Goal: Task Accomplishment & Management: Use online tool/utility

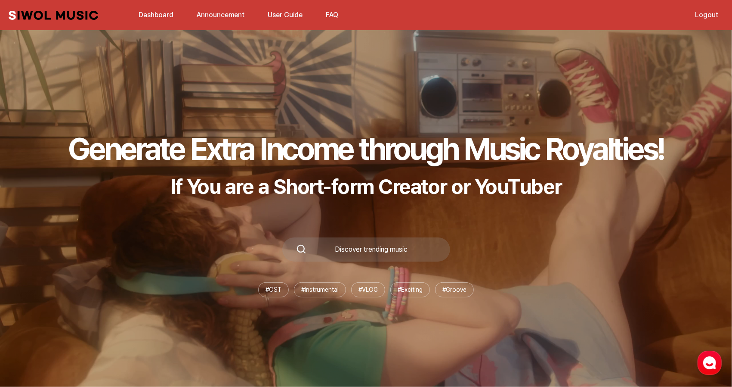
click at [152, 15] on link "Dashboard" at bounding box center [155, 15] width 45 height 19
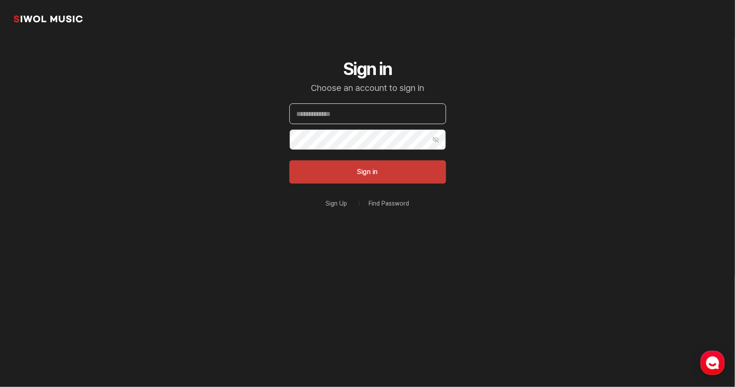
click at [349, 119] on input "Email" at bounding box center [367, 113] width 157 height 21
type input "**********"
click at [374, 160] on button "Sign in" at bounding box center [367, 171] width 157 height 23
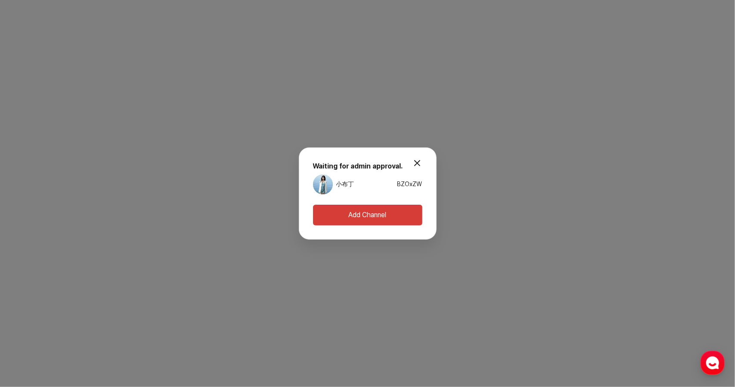
click at [362, 214] on button "Add Channel" at bounding box center [367, 214] width 109 height 21
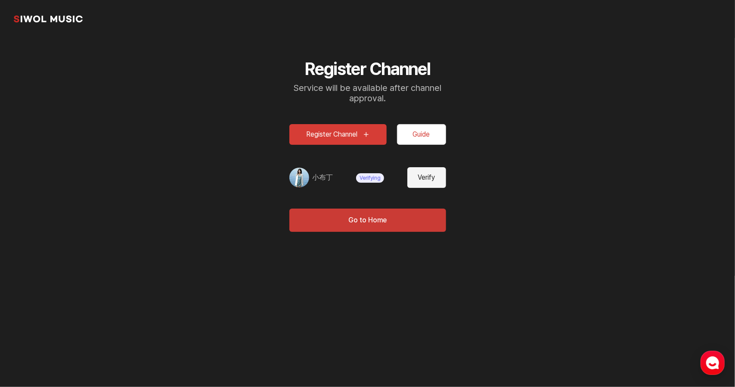
click at [376, 179] on span "Verifying" at bounding box center [370, 177] width 28 height 9
click at [431, 178] on button "Verify" at bounding box center [426, 177] width 39 height 21
type input "***"
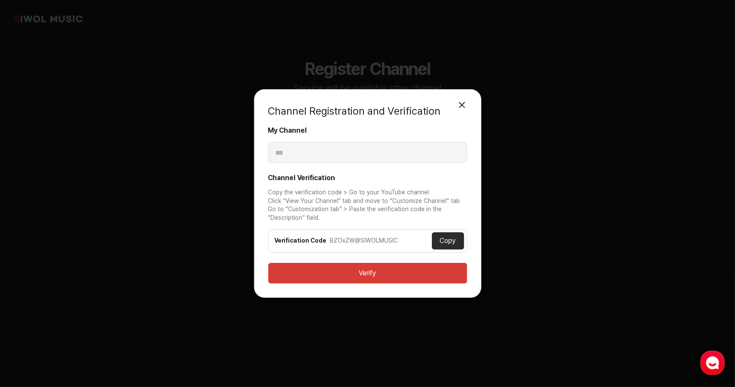
click at [463, 101] on button "Close Modal" at bounding box center [461, 104] width 17 height 17
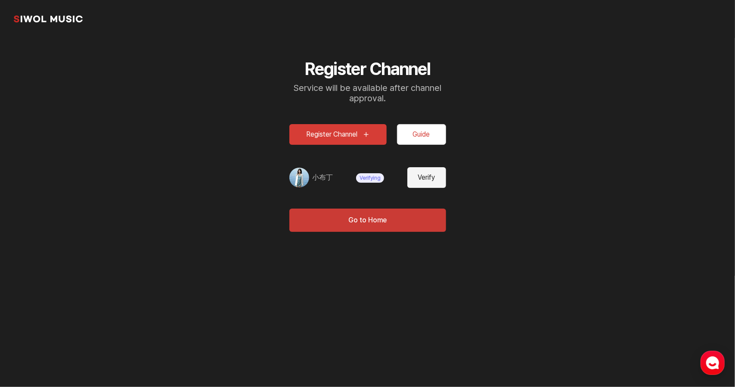
click at [434, 173] on button "Verify" at bounding box center [426, 177] width 39 height 21
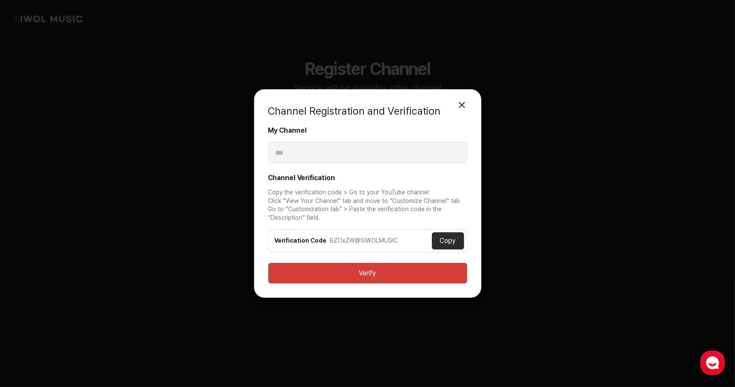
click at [371, 266] on button "Verify" at bounding box center [367, 273] width 199 height 21
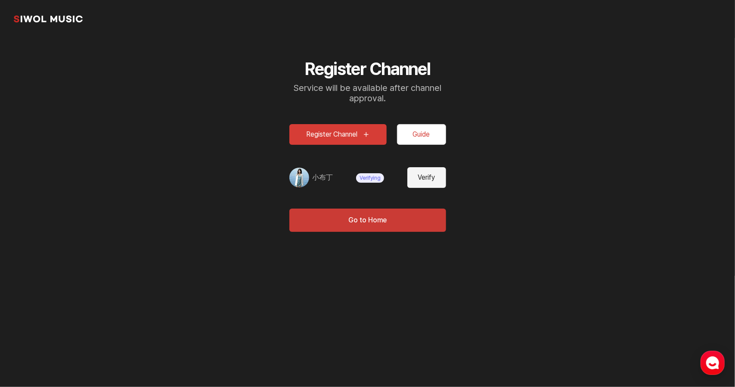
click at [427, 173] on button "Verify" at bounding box center [426, 177] width 39 height 21
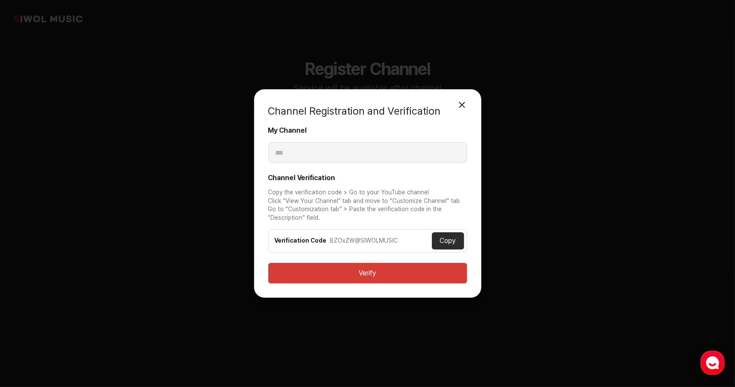
click at [362, 270] on button "Verify" at bounding box center [367, 273] width 199 height 21
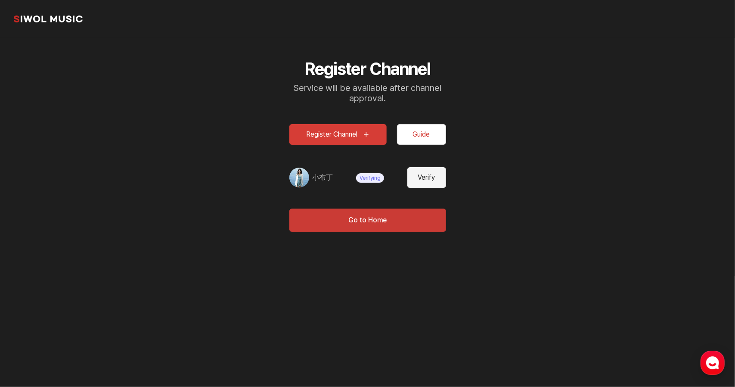
click at [421, 180] on button "Verify" at bounding box center [426, 177] width 39 height 21
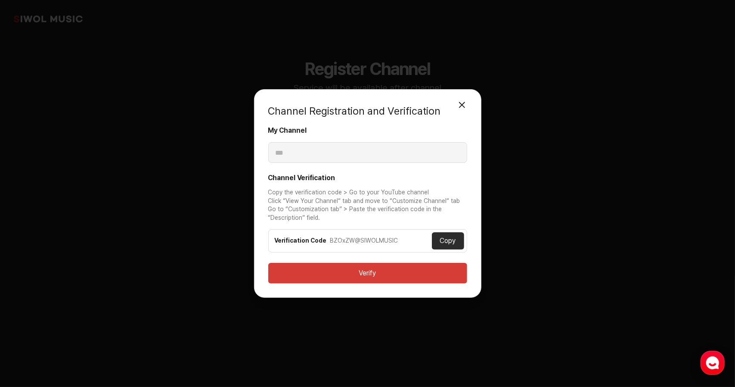
click at [448, 233] on button "Copy" at bounding box center [448, 240] width 32 height 17
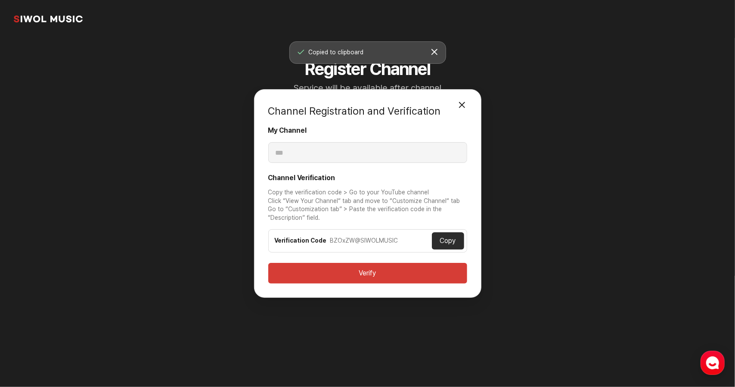
click at [381, 269] on button "Verify" at bounding box center [367, 273] width 199 height 21
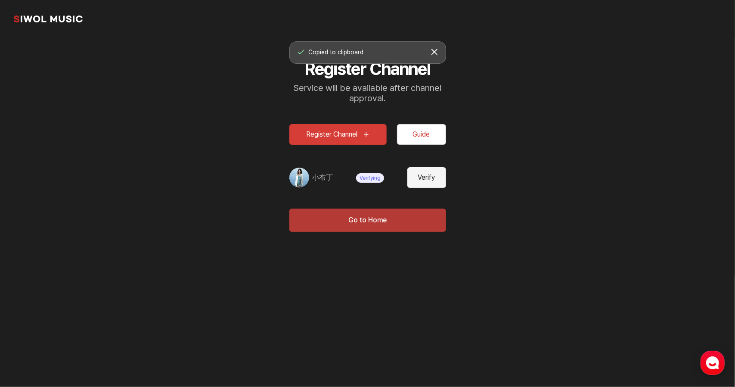
click at [380, 225] on button "Go to Home" at bounding box center [367, 219] width 157 height 23
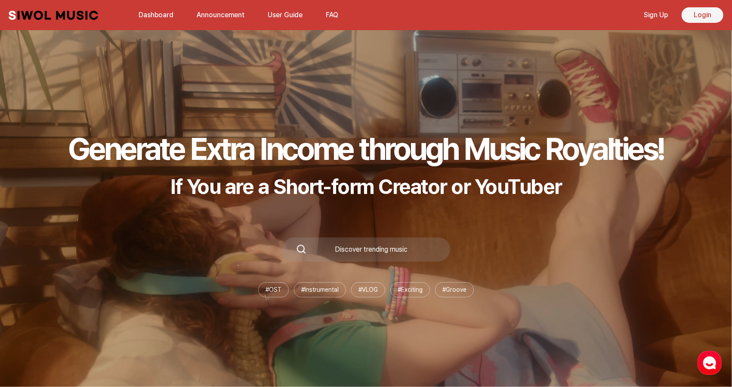
click at [703, 15] on link "Login" at bounding box center [703, 14] width 42 height 15
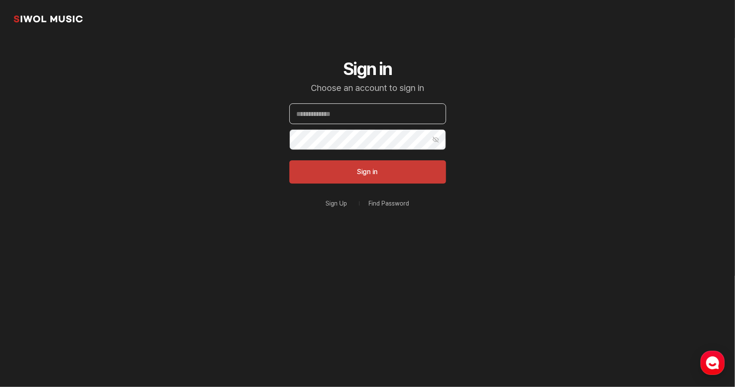
click at [349, 110] on input "Email" at bounding box center [367, 113] width 157 height 21
type input "**********"
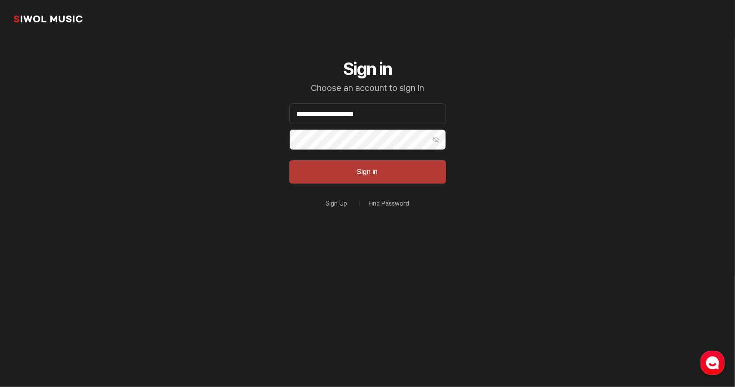
click at [359, 167] on button "Sign in" at bounding box center [367, 171] width 157 height 23
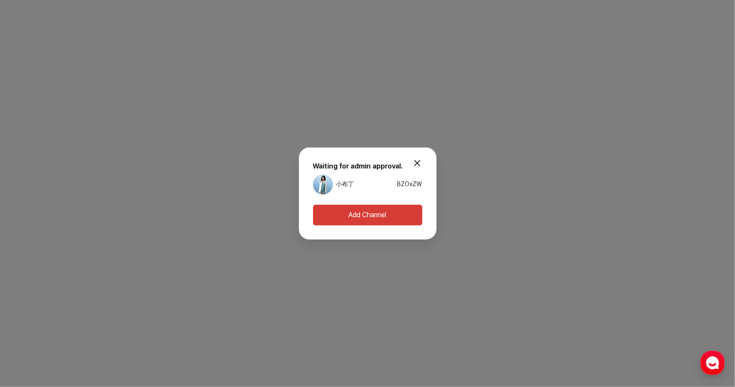
click at [421, 160] on button "modal.close" at bounding box center [417, 163] width 17 height 17
